Goal: Obtain resource: Obtain resource

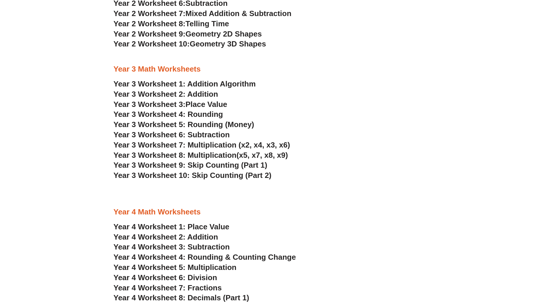
scroll to position [730, 0]
click at [165, 83] on link "Year 3 Worksheet 1: Addition Algorithm" at bounding box center [185, 83] width 142 height 9
click at [208, 93] on link "Year 3 Worksheet 2: Addition" at bounding box center [166, 93] width 105 height 9
click at [193, 106] on span "Place Value" at bounding box center [207, 104] width 42 height 9
click at [192, 111] on span "Year 3 Worksheet 4: Rounding" at bounding box center [169, 114] width 110 height 9
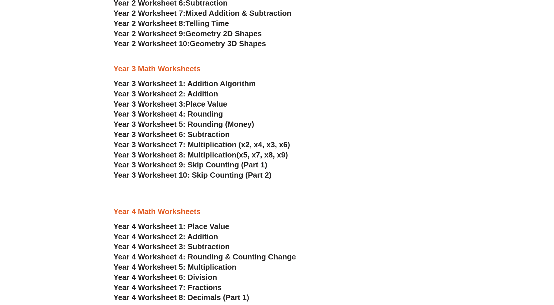
click at [212, 123] on span "Year 3 Worksheet 5: Rounding (Money)" at bounding box center [184, 124] width 141 height 9
click at [203, 136] on span "Year 3 Worksheet 6: Subtraction" at bounding box center [172, 134] width 116 height 9
click at [201, 146] on span "Year 3 Worksheet 7: Multiplication (x2, x4, x3, x6)" at bounding box center [202, 144] width 177 height 9
click at [204, 154] on span "Year 3 Worksheet 8: Multiplication" at bounding box center [175, 154] width 123 height 9
click at [214, 164] on span "Year 3 Worksheet 9: Skip Counting (Part 1)" at bounding box center [191, 164] width 154 height 9
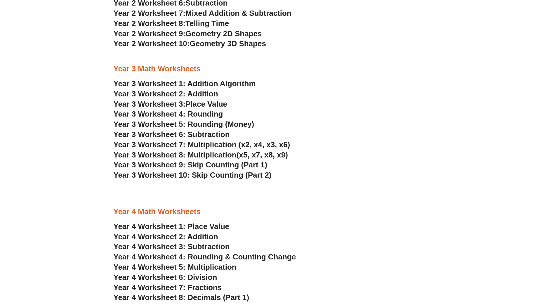
click at [207, 175] on span "Year 3 Worksheet 10: Skip Counting (Part 2)" at bounding box center [193, 175] width 158 height 9
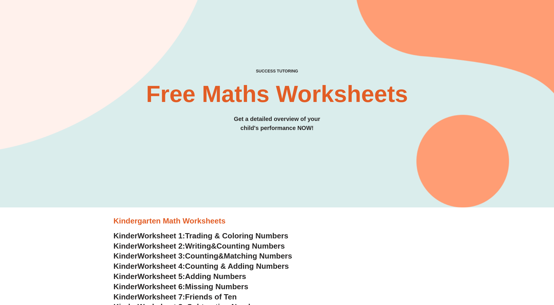
scroll to position [0, 0]
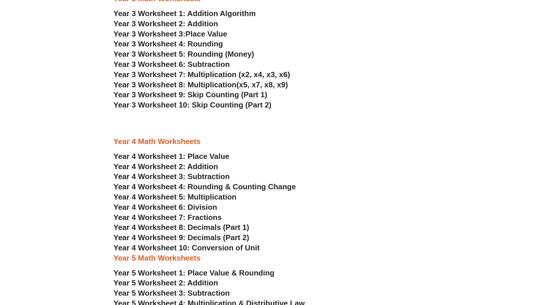
scroll to position [818, 0]
